Goal: Check status: Check status

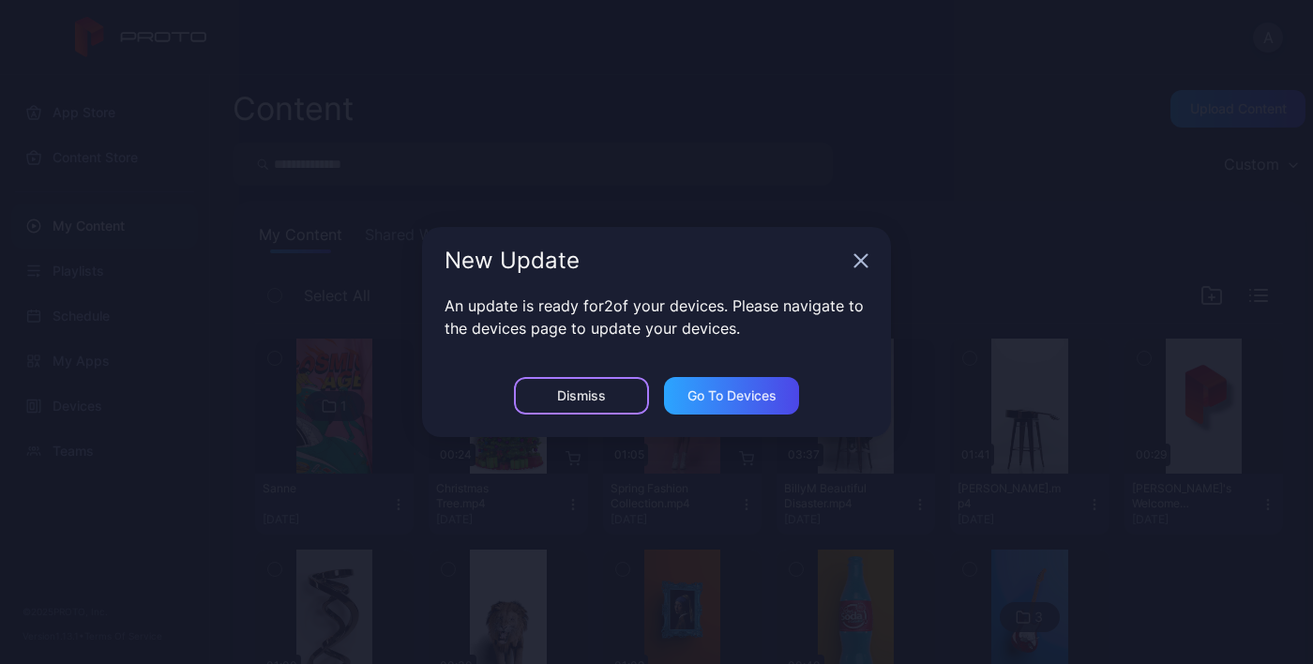
click at [577, 387] on div "Dismiss" at bounding box center [581, 396] width 135 height 38
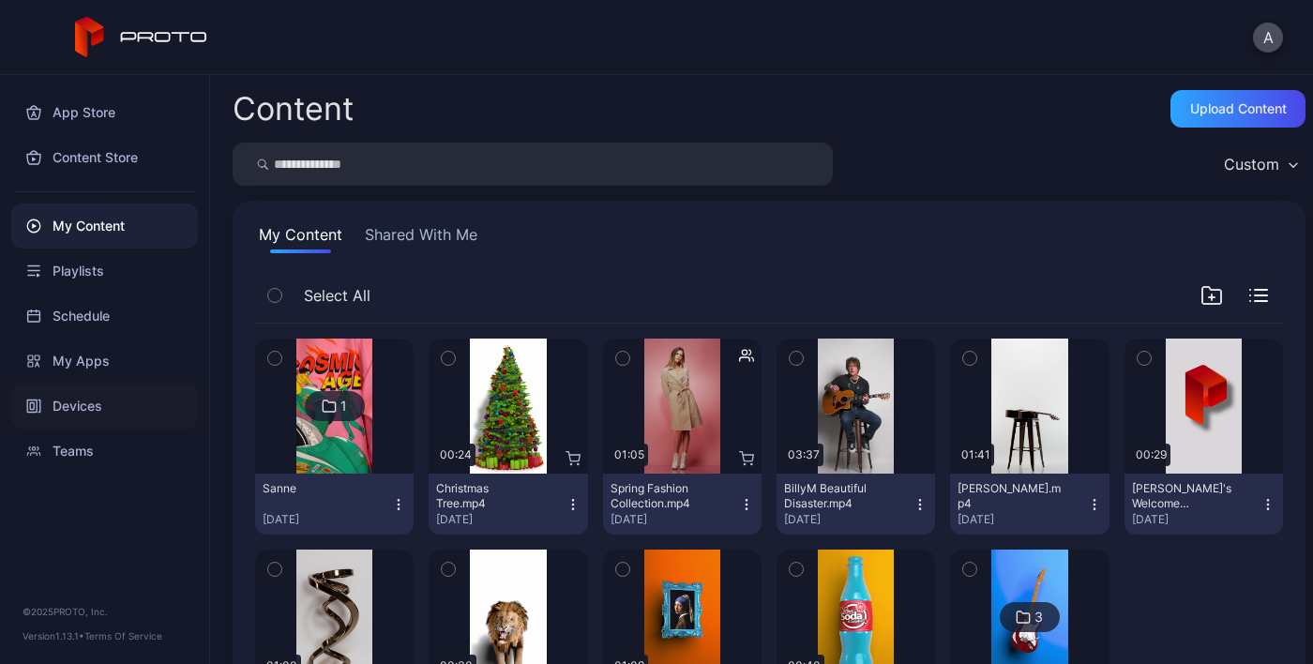
click at [69, 407] on div "Devices" at bounding box center [104, 406] width 187 height 45
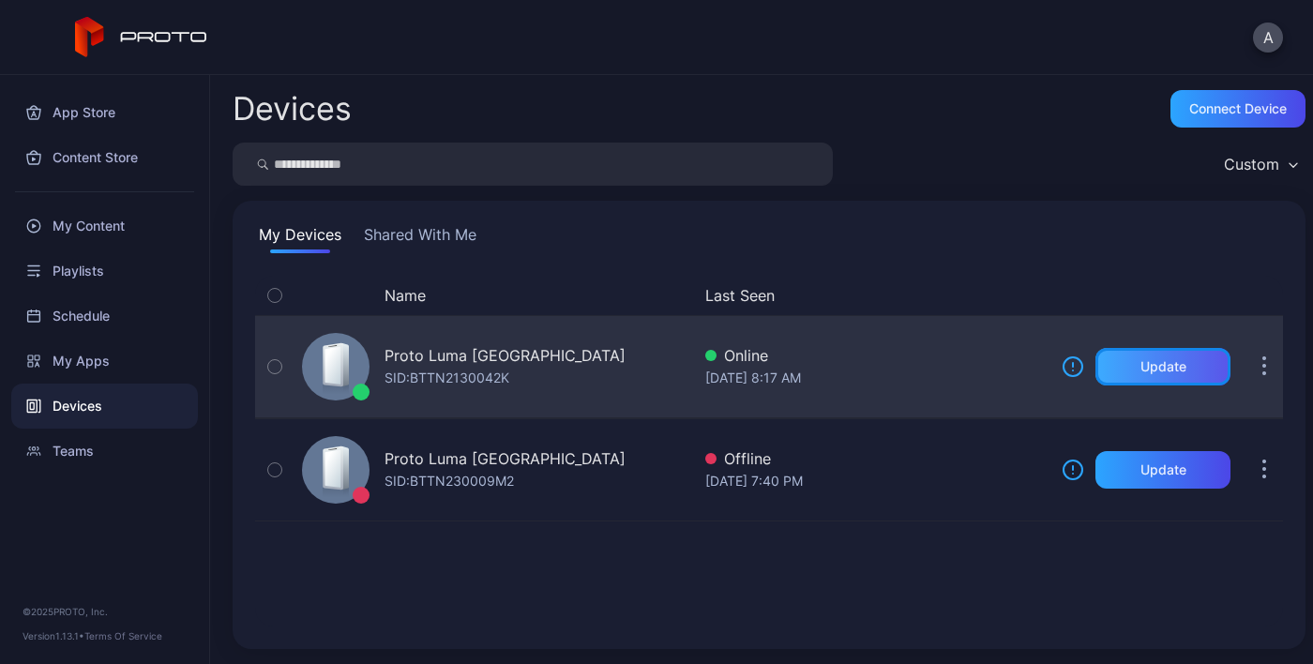
click at [1148, 374] on div "Update" at bounding box center [1162, 367] width 135 height 38
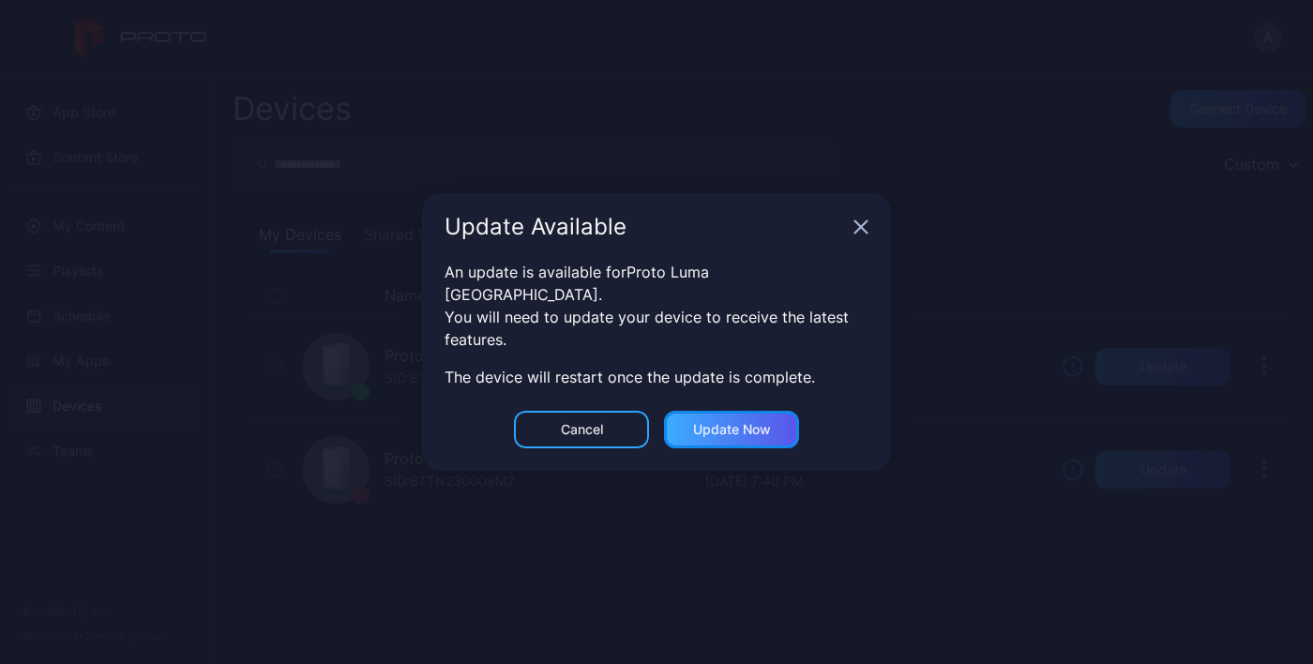
click at [742, 424] on div "Update now" at bounding box center [732, 429] width 78 height 15
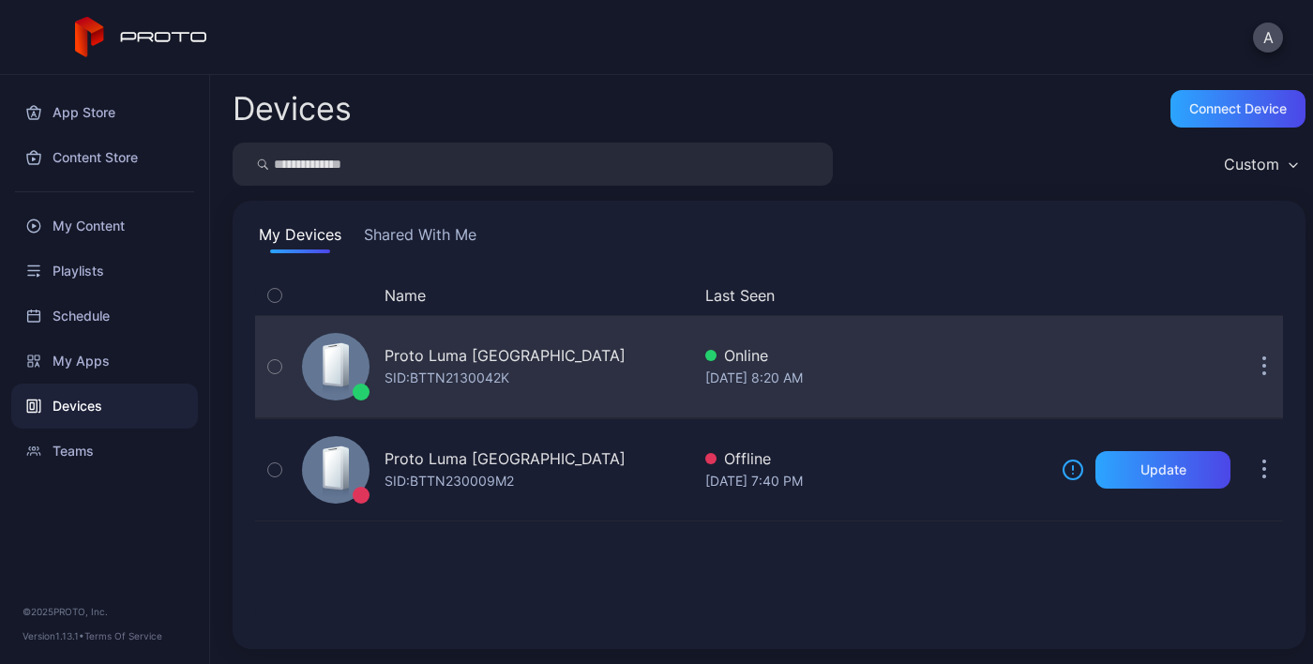
click at [454, 363] on div "Proto Luma [GEOGRAPHIC_DATA]" at bounding box center [505, 355] width 241 height 23
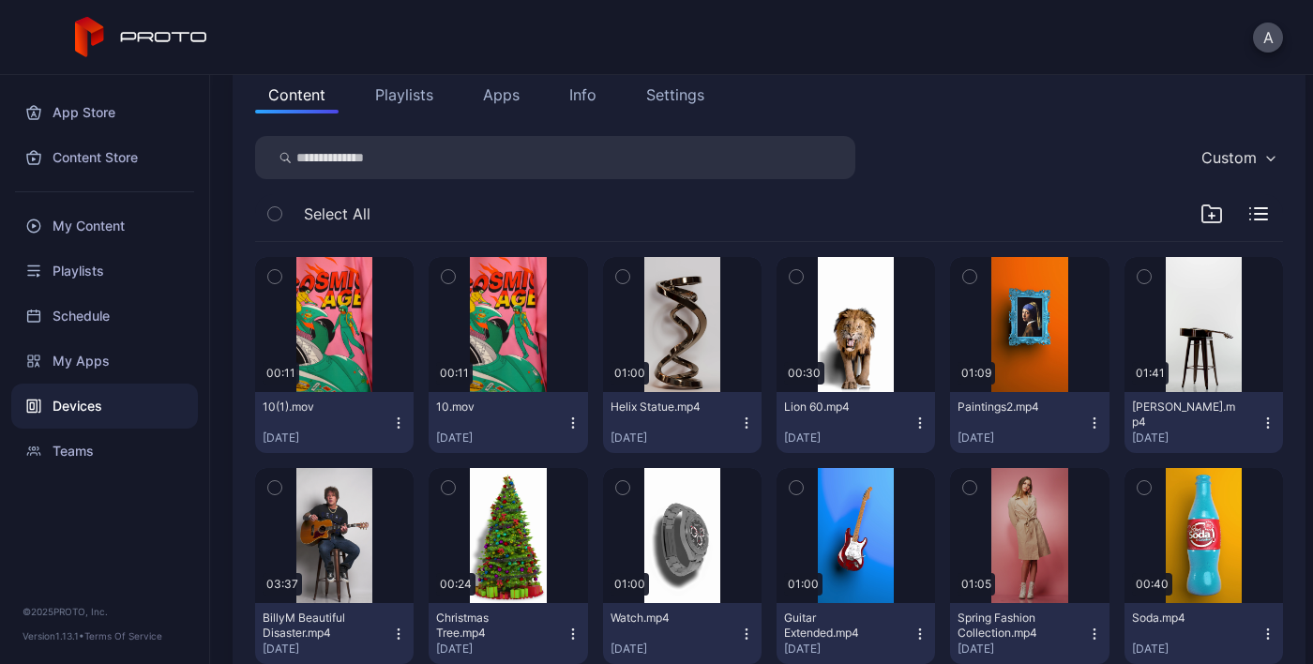
scroll to position [209, 0]
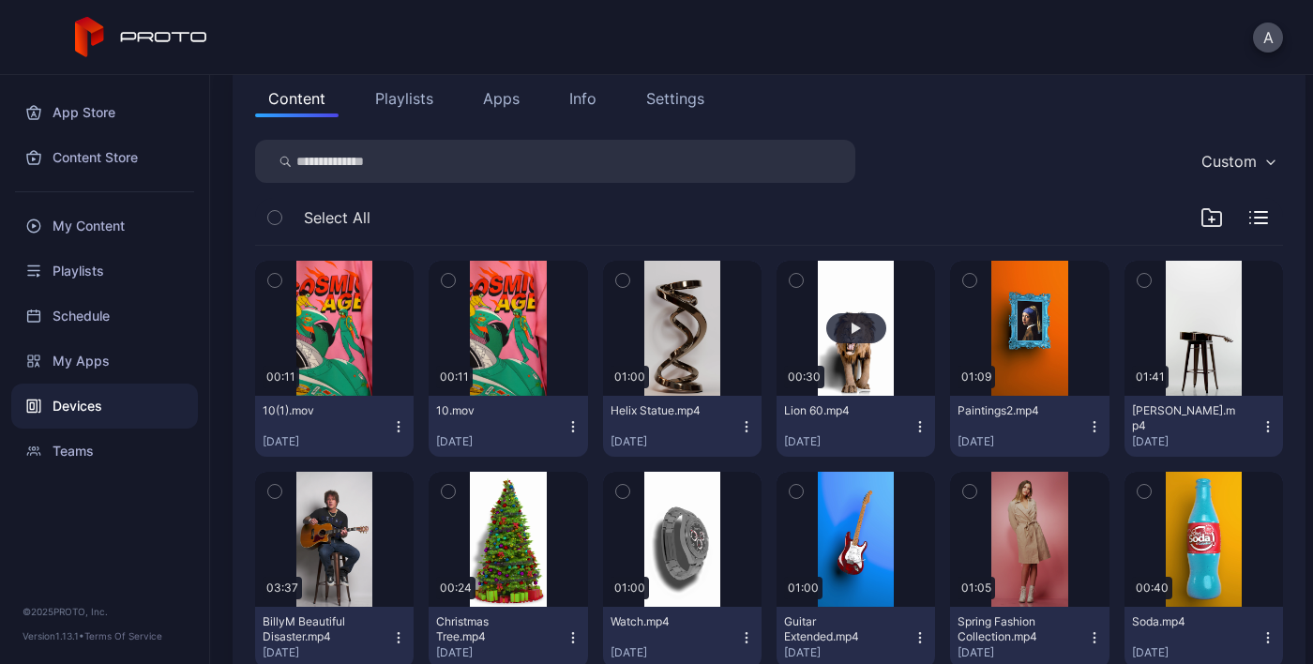
click at [851, 329] on div "button" at bounding box center [856, 328] width 60 height 30
click at [851, 337] on div "button" at bounding box center [856, 328] width 60 height 30
click at [850, 337] on div "button" at bounding box center [856, 328] width 60 height 30
click at [91, 405] on div "Devices" at bounding box center [104, 406] width 187 height 45
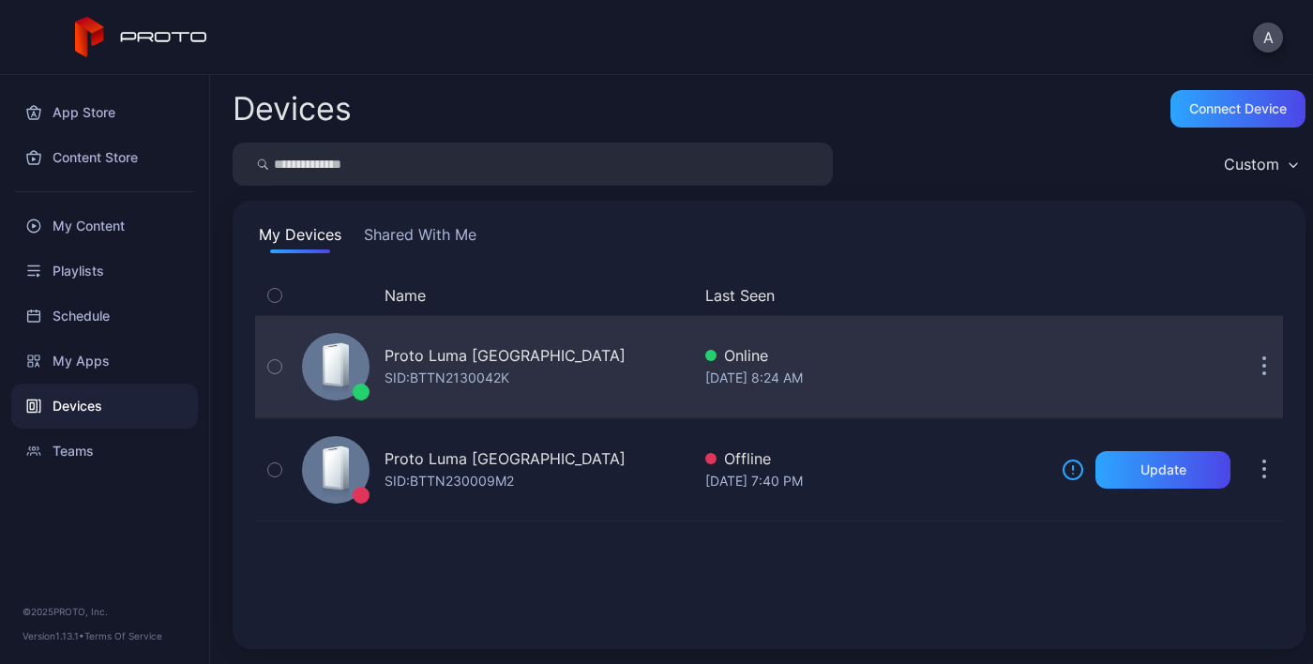
click at [482, 377] on div "SID: BTTN2130042K" at bounding box center [447, 378] width 125 height 23
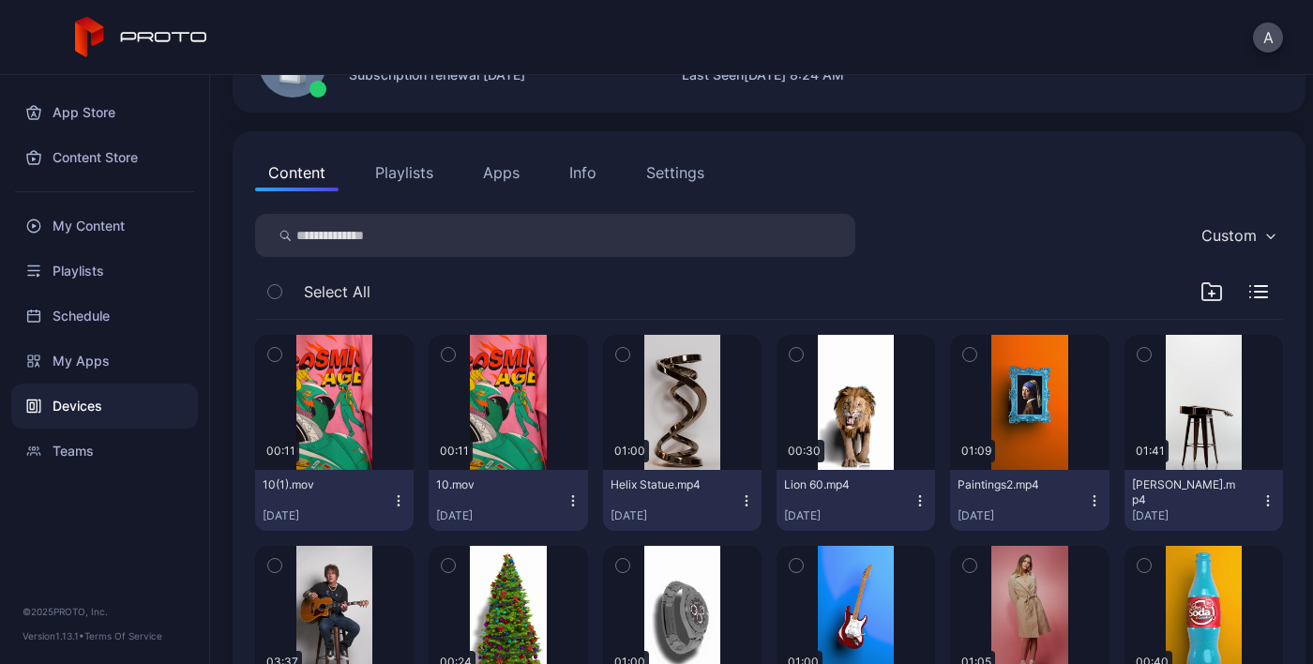
scroll to position [135, 0]
click at [855, 400] on div "button" at bounding box center [856, 402] width 60 height 30
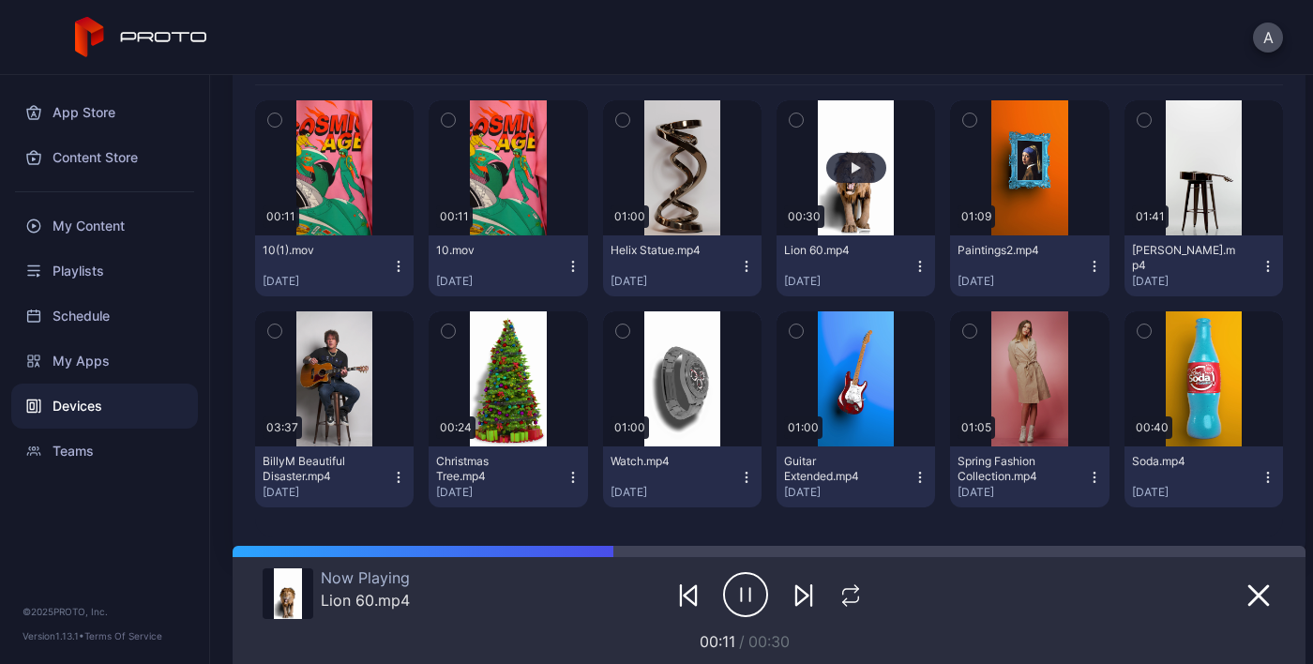
scroll to position [382, 0]
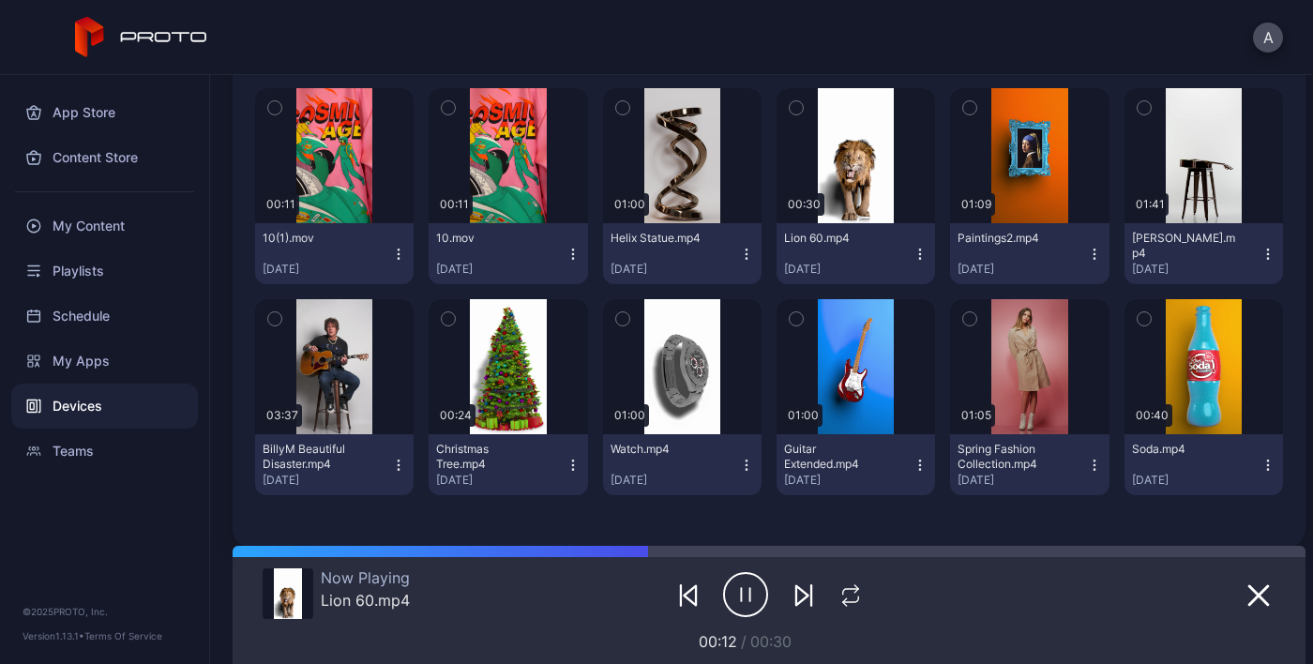
click at [913, 258] on icon "button" at bounding box center [920, 254] width 15 height 15
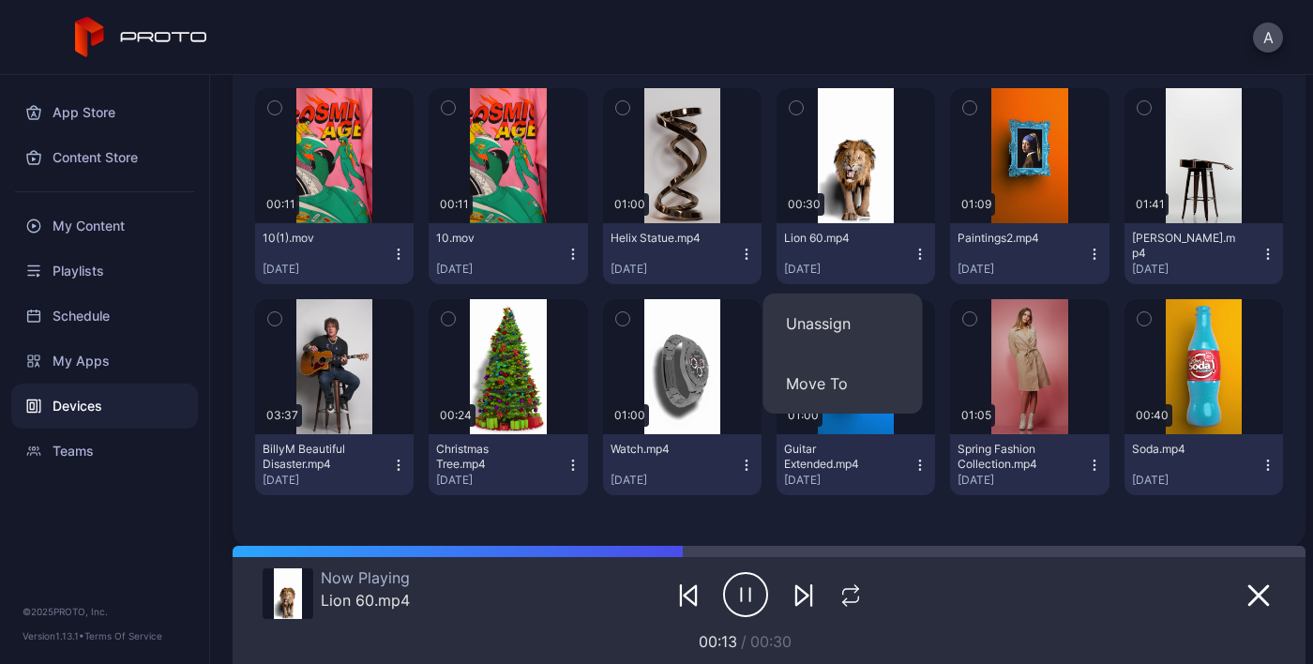
click at [976, 52] on div "A" at bounding box center [656, 37] width 1313 height 75
